Goal: Information Seeking & Learning: Understand process/instructions

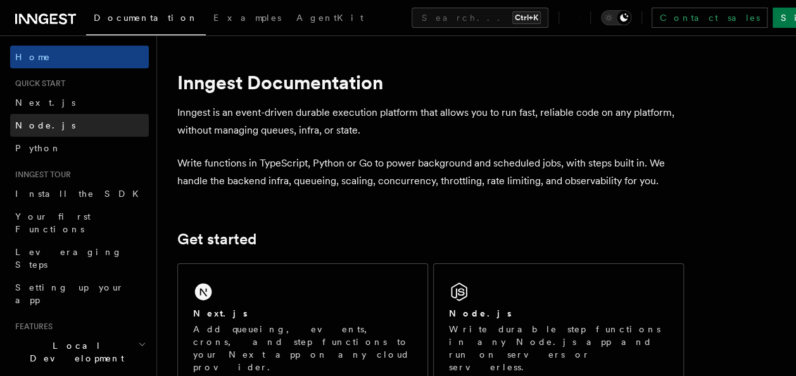
click at [48, 130] on link "Node.js" at bounding box center [79, 125] width 139 height 23
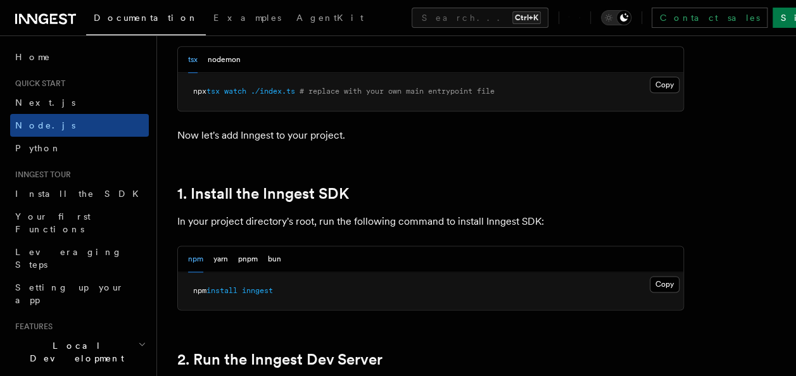
scroll to position [689, 0]
click at [666, 281] on button "Copy Copied" at bounding box center [665, 284] width 30 height 16
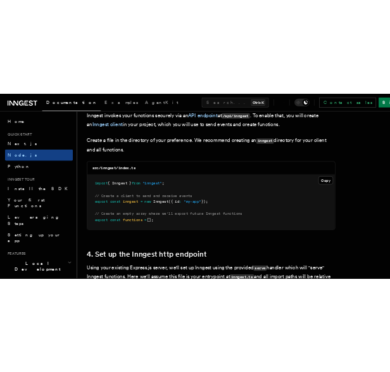
scroll to position [1660, 0]
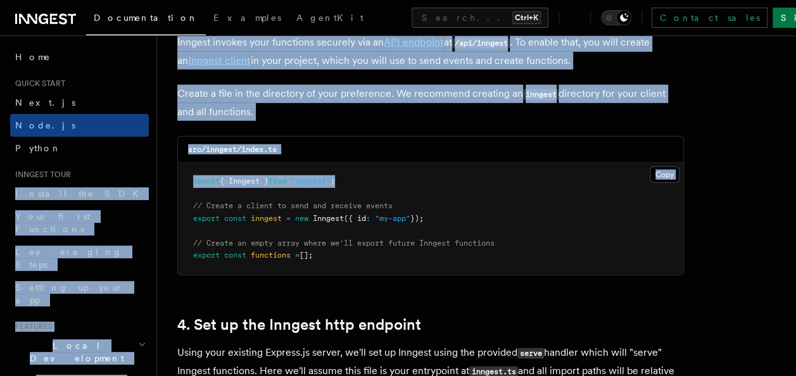
drag, startPoint x: 364, startPoint y: 184, endPoint x: 155, endPoint y: 176, distance: 209.8
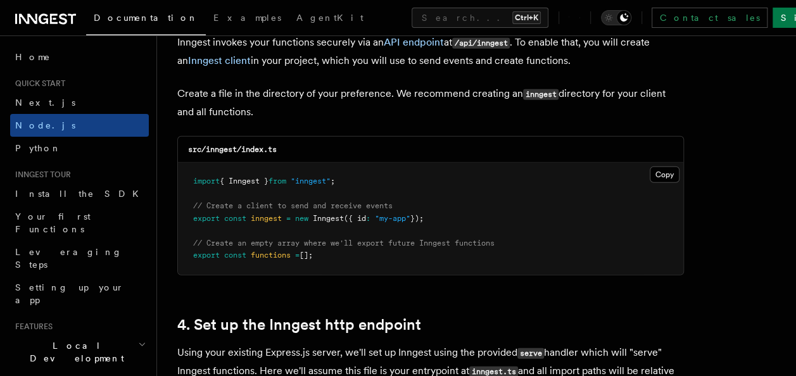
click at [363, 190] on pre "import { Inngest } from "inngest" ; // Create a client to send and receive even…" at bounding box center [431, 219] width 506 height 112
drag, startPoint x: 360, startPoint y: 181, endPoint x: 191, endPoint y: 177, distance: 169.2
click at [191, 177] on pre "import { Inngest } from "inngest" ; // Create a client to send and receive even…" at bounding box center [431, 219] width 506 height 112
copy span "import { Inngest } from "inngest" ;"
drag, startPoint x: 449, startPoint y: 217, endPoint x: 181, endPoint y: 214, distance: 268.6
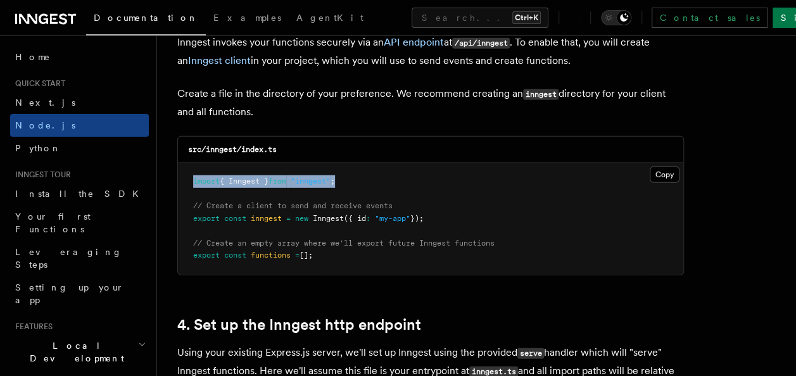
click at [181, 214] on pre "import { Inngest } from "inngest" ; // Create a client to send and receive even…" at bounding box center [431, 219] width 506 height 112
copy span "export const inngest = new Inngest ({ id : "my-app" });"
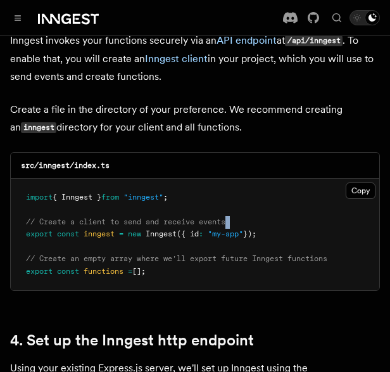
drag, startPoint x: 241, startPoint y: 205, endPoint x: 8, endPoint y: 211, distance: 233.2
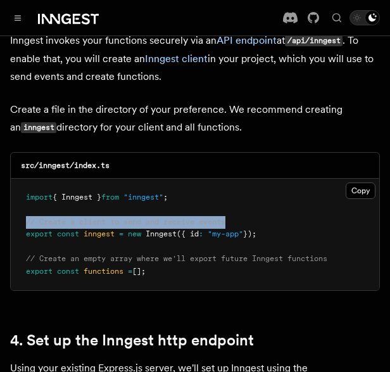
drag, startPoint x: 24, startPoint y: 201, endPoint x: 246, endPoint y: 203, distance: 221.7
click at [246, 203] on pre "import { Inngest } from "inngest" ; // Create a client to send and receive even…" at bounding box center [195, 235] width 369 height 112
copy span "// Create a client to send and receive events"
drag, startPoint x: 160, startPoint y: 257, endPoint x: 11, endPoint y: 235, distance: 150.4
click at [11, 235] on pre "import { Inngest } from "inngest" ; // Create a client to send and receive even…" at bounding box center [195, 235] width 369 height 112
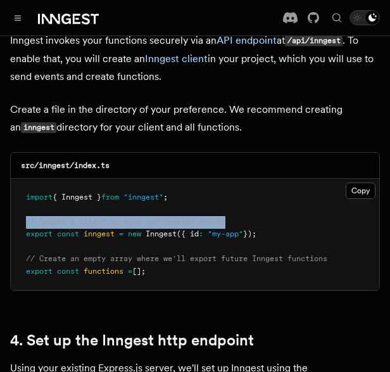
copy code "// Create an empty array where we'll export future Inngest functions export con…"
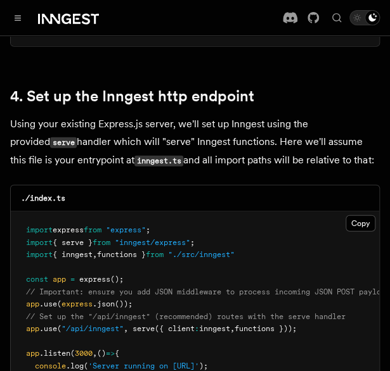
scroll to position [1904, 0]
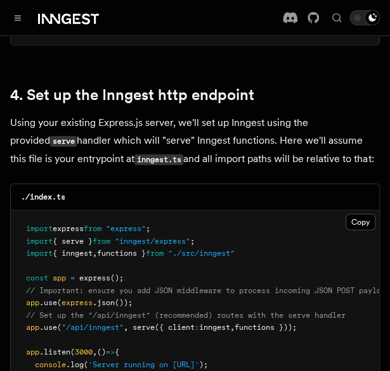
drag, startPoint x: 136, startPoint y: 310, endPoint x: 315, endPoint y: 309, distance: 179.9
click at [315, 309] on pre "import express from "express" ; import { serve } from "inngest/express" ; impor…" at bounding box center [195, 303] width 368 height 186
copy span "serve ({ client : inngest , functions }));"
click at [315, 309] on pre "import express from "express" ; import { serve } from "inngest/express" ; impor…" at bounding box center [195, 303] width 368 height 186
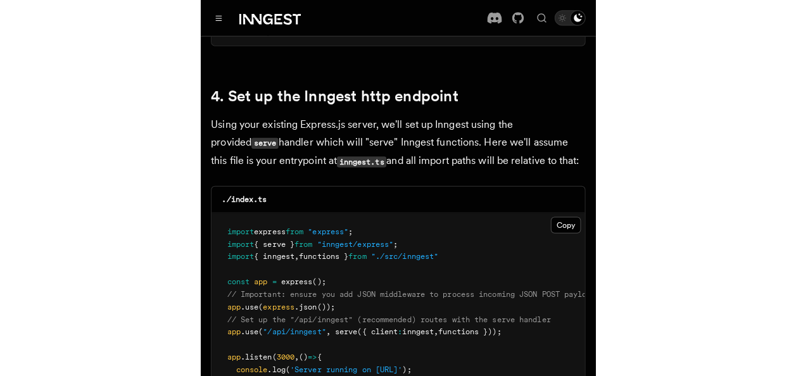
scroll to position [1907, 0]
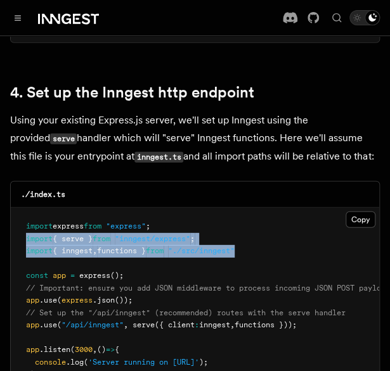
drag, startPoint x: 257, startPoint y: 229, endPoint x: 3, endPoint y: 226, distance: 254.7
copy code "import { serve } from "inngest/express" ; import { inngest , functions } from "…"
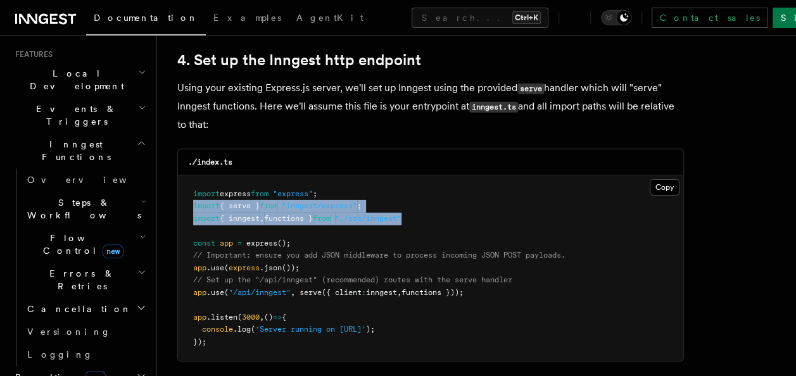
scroll to position [260, 0]
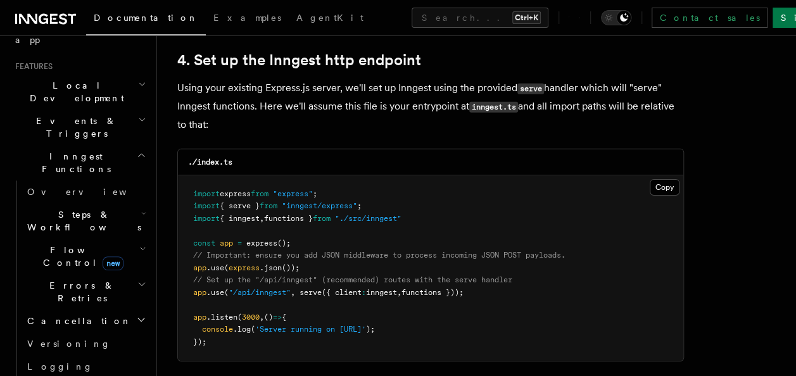
click at [549, 107] on p "Using your existing Express.js server, we'll set up Inngest using the provided …" at bounding box center [430, 106] width 507 height 54
